Goal: Task Accomplishment & Management: Use online tool/utility

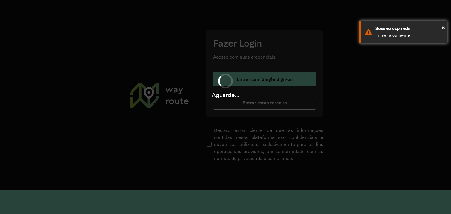
click at [134, 66] on div "Aguarde..." at bounding box center [225, 107] width 451 height 214
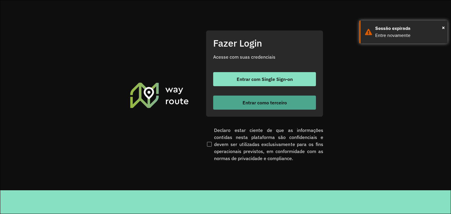
click at [219, 104] on button "Entrar como terceiro" at bounding box center [264, 103] width 103 height 14
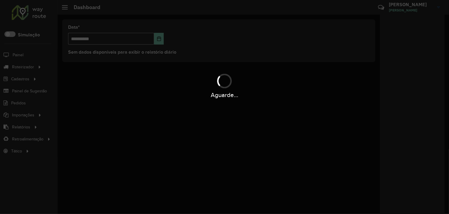
drag, startPoint x: 0, startPoint y: 0, endPoint x: 160, endPoint y: 111, distance: 194.6
click at [160, 111] on div "Aguarde..." at bounding box center [224, 107] width 449 height 214
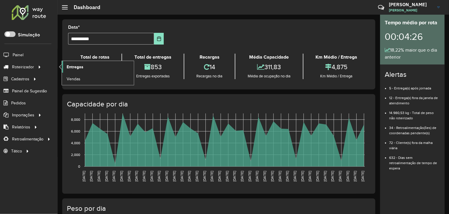
click at [68, 65] on span "Entregas" at bounding box center [75, 67] width 17 height 6
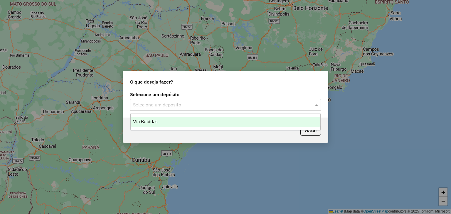
click at [222, 107] on input "text" at bounding box center [219, 105] width 173 height 7
click at [196, 118] on div "Via Bebidas" at bounding box center [226, 122] width 190 height 10
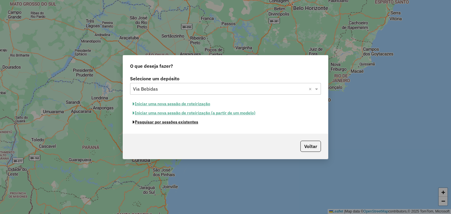
click at [157, 122] on button "Pesquisar por sessões existentes" at bounding box center [165, 122] width 71 height 9
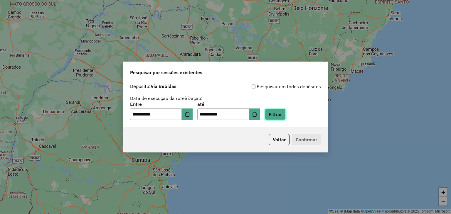
click at [286, 115] on button "Filtrar" at bounding box center [275, 114] width 21 height 11
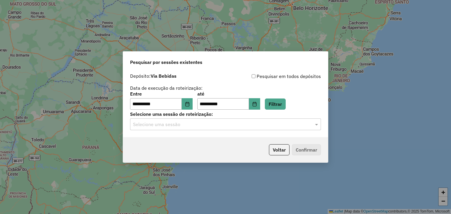
click at [212, 131] on div "**********" at bounding box center [225, 104] width 205 height 67
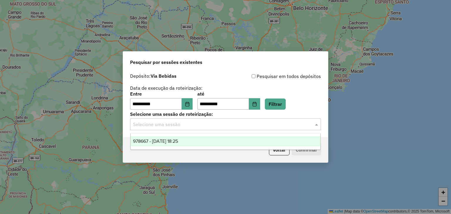
click at [195, 126] on input "text" at bounding box center [219, 124] width 173 height 7
click at [178, 141] on span "978667 - 13/08/2025 18:25" at bounding box center [155, 141] width 45 height 5
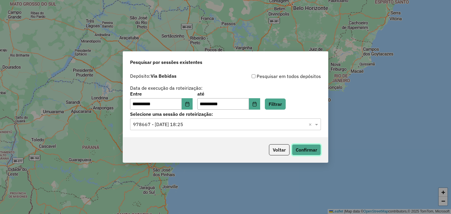
click at [301, 148] on button "Confirmar" at bounding box center [306, 150] width 29 height 11
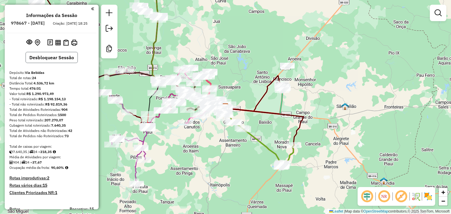
click at [68, 63] on button "Desbloquear Sessão" at bounding box center [52, 57] width 52 height 11
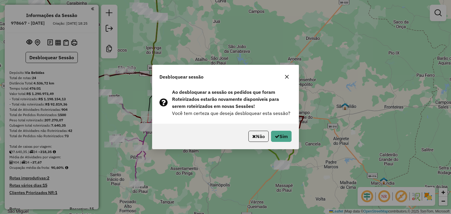
click at [252, 122] on div "Ao desbloquear a sessão os pedidos que foram Roteirizados estarão novamente dis…" at bounding box center [225, 105] width 146 height 38
click at [281, 139] on button "Sim" at bounding box center [281, 136] width 21 height 11
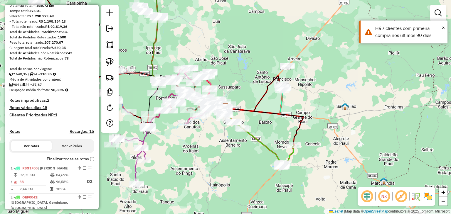
scroll to position [65, 0]
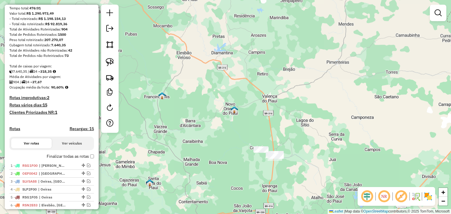
drag, startPoint x: 165, startPoint y: 41, endPoint x: 253, endPoint y: 96, distance: 104.0
click at [253, 96] on div "Janela de atendimento Grade de atendimento Capacidade Transportadoras Veículos …" at bounding box center [225, 107] width 451 height 214
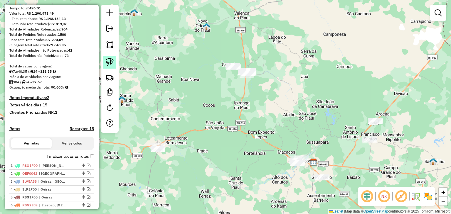
click at [106, 64] on img at bounding box center [110, 62] width 8 height 8
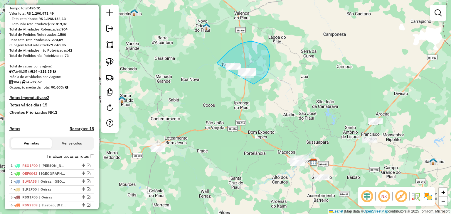
drag, startPoint x: 217, startPoint y: 64, endPoint x: 240, endPoint y: 92, distance: 36.7
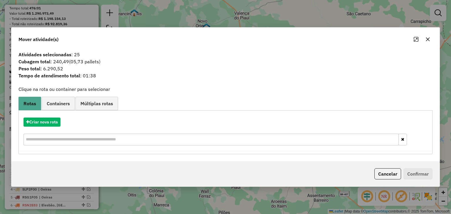
click at [426, 39] on icon "button" at bounding box center [428, 39] width 5 height 5
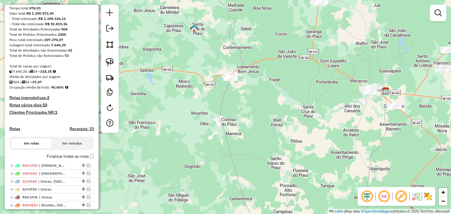
drag, startPoint x: 254, startPoint y: 156, endPoint x: 320, endPoint y: 103, distance: 85.2
click at [320, 103] on div "Janela de atendimento Grade de atendimento Capacidade Transportadoras Veículos …" at bounding box center [225, 107] width 451 height 214
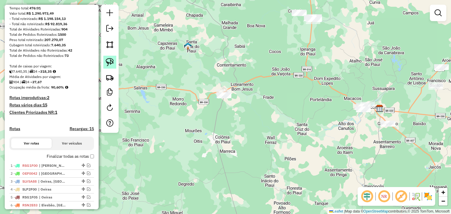
click at [108, 63] on img at bounding box center [110, 62] width 8 height 8
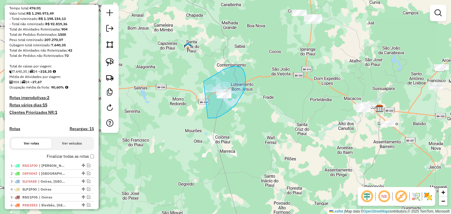
drag, startPoint x: 204, startPoint y: 82, endPoint x: 205, endPoint y: 119, distance: 37.0
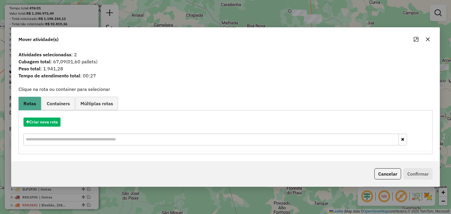
click at [427, 38] on icon "button" at bounding box center [428, 40] width 4 height 4
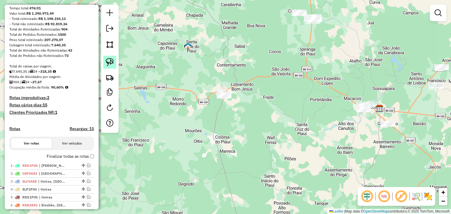
click at [111, 59] on img at bounding box center [110, 62] width 8 height 8
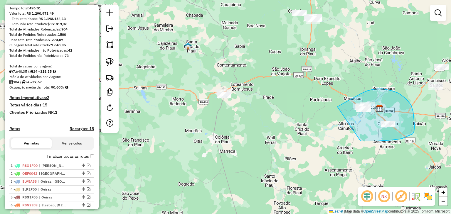
drag, startPoint x: 338, startPoint y: 107, endPoint x: 357, endPoint y: 142, distance: 39.7
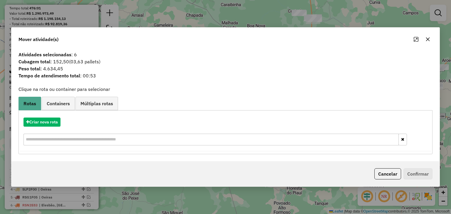
click at [430, 38] on icon "button" at bounding box center [428, 39] width 5 height 5
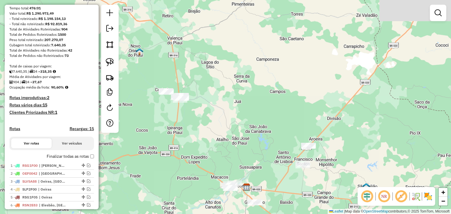
drag, startPoint x: 405, startPoint y: 61, endPoint x: 271, endPoint y: 140, distance: 154.6
click at [271, 140] on div "Janela de atendimento Grade de atendimento Capacidade Transportadoras Veículos …" at bounding box center [225, 107] width 451 height 214
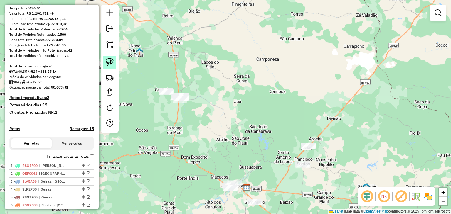
click at [110, 63] on img at bounding box center [110, 62] width 8 height 8
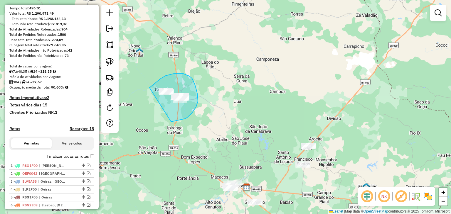
drag, startPoint x: 150, startPoint y: 88, endPoint x: 166, endPoint y: 122, distance: 38.0
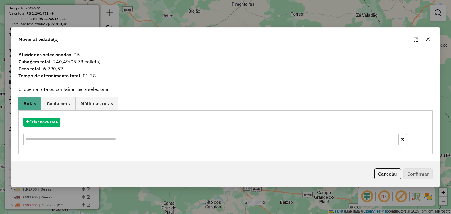
click at [429, 37] on button "button" at bounding box center [427, 39] width 9 height 9
